Goal: Transaction & Acquisition: Download file/media

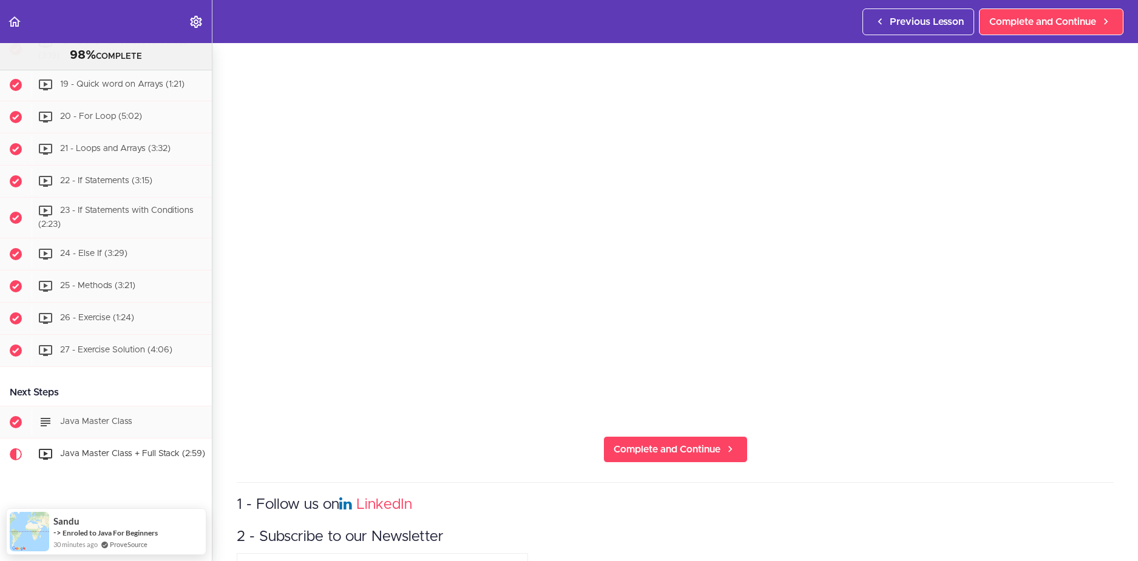
scroll to position [1217, 0]
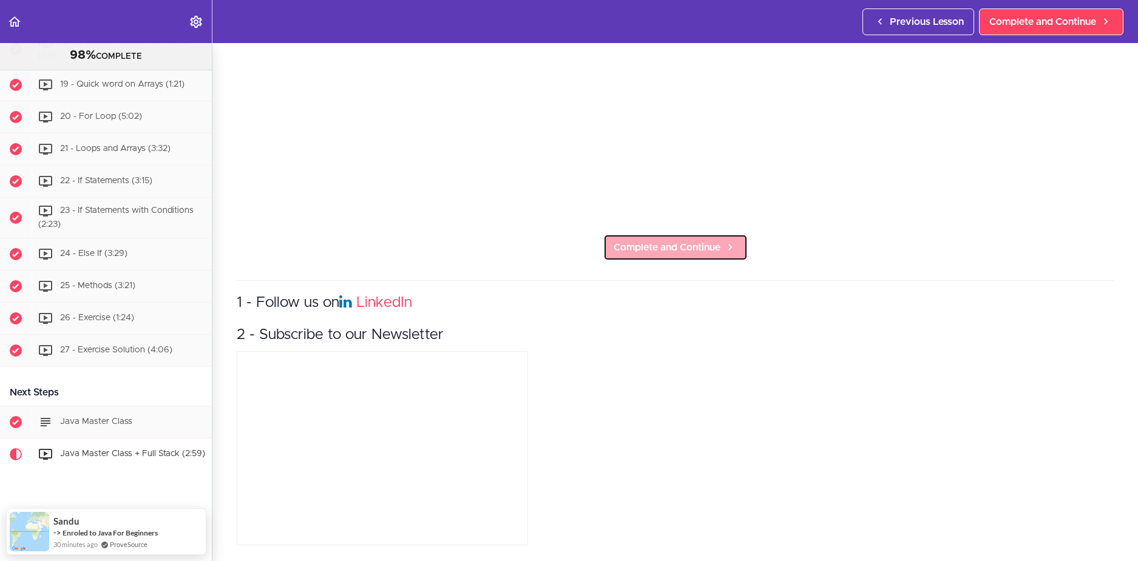
click at [651, 240] on span "Complete and Continue" at bounding box center [666, 247] width 107 height 15
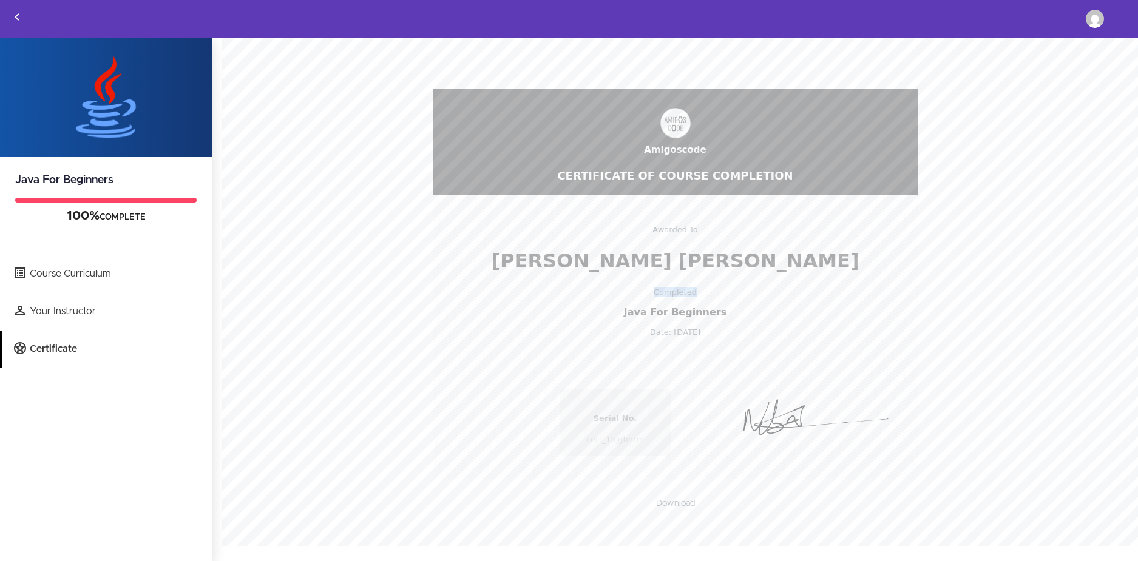
drag, startPoint x: 561, startPoint y: 286, endPoint x: 706, endPoint y: 297, distance: 144.8
click at [706, 297] on div "Awarded To [PERSON_NAME] [PERSON_NAME] Completed Java For Beginners Date: [DATE]" at bounding box center [675, 266] width 484 height 142
click at [732, 318] on span "Java For Beginners" at bounding box center [675, 312] width 472 height 12
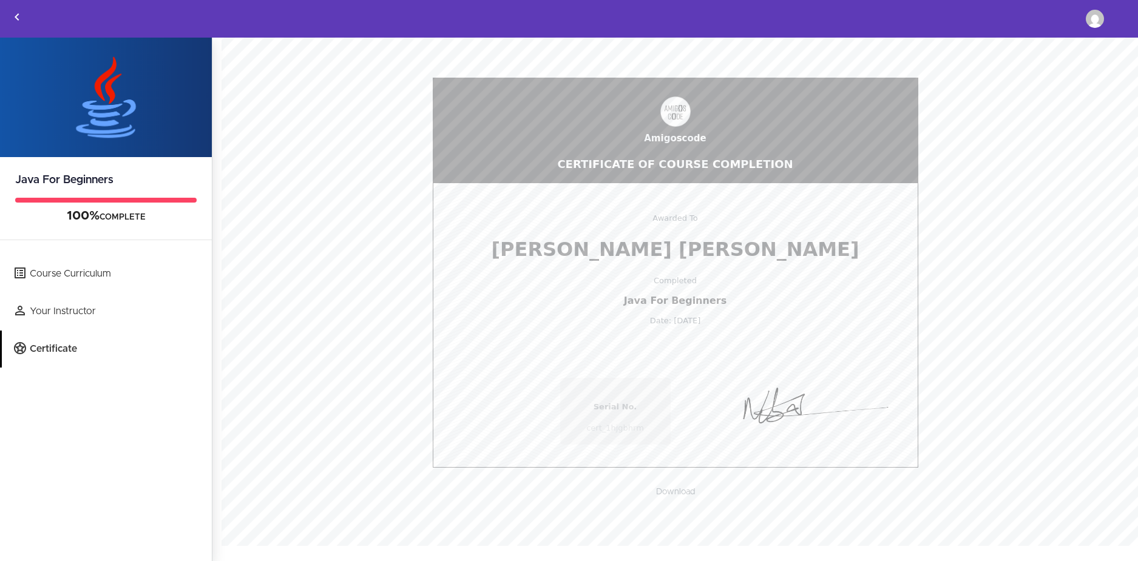
scroll to position [21, 0]
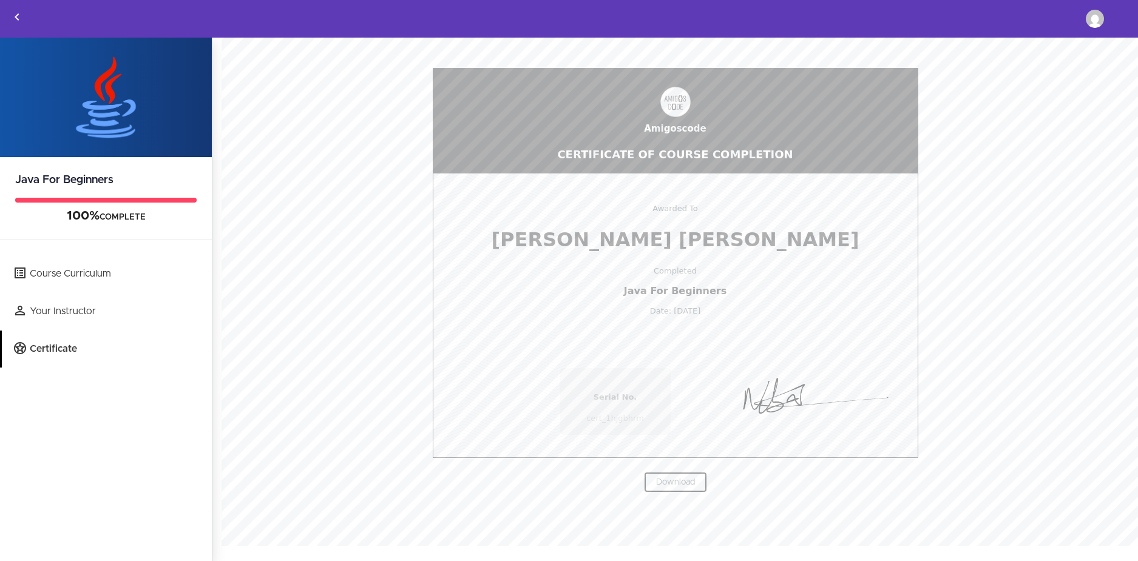
click at [686, 478] on link "Download" at bounding box center [675, 482] width 63 height 21
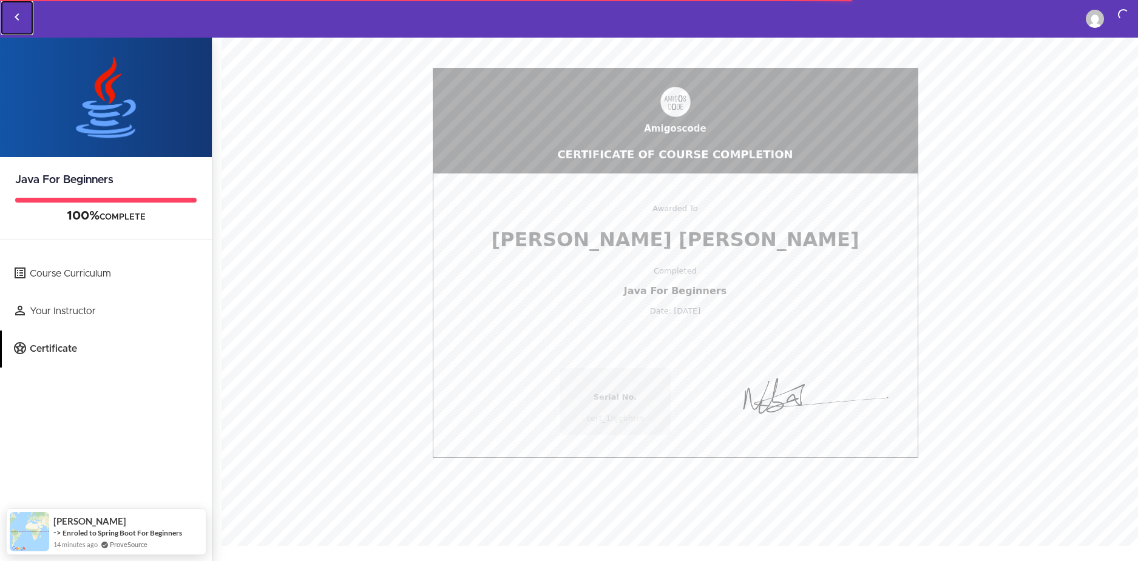
click at [23, 13] on icon "Back to courses" at bounding box center [17, 17] width 15 height 15
